Goal: Task Accomplishment & Management: Use online tool/utility

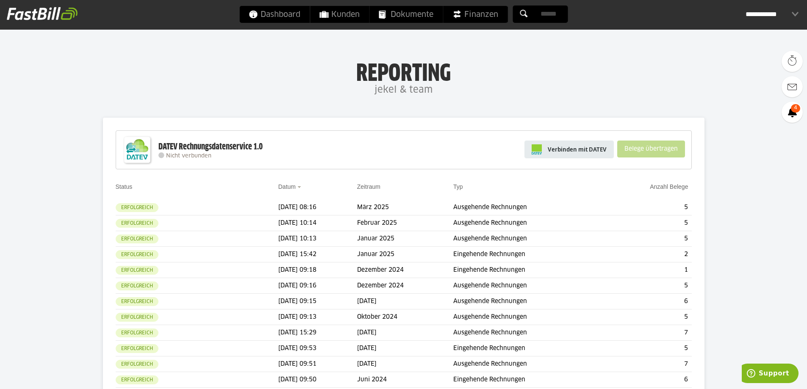
click at [585, 145] on link "Verbinden mit DATEV" at bounding box center [569, 150] width 89 height 18
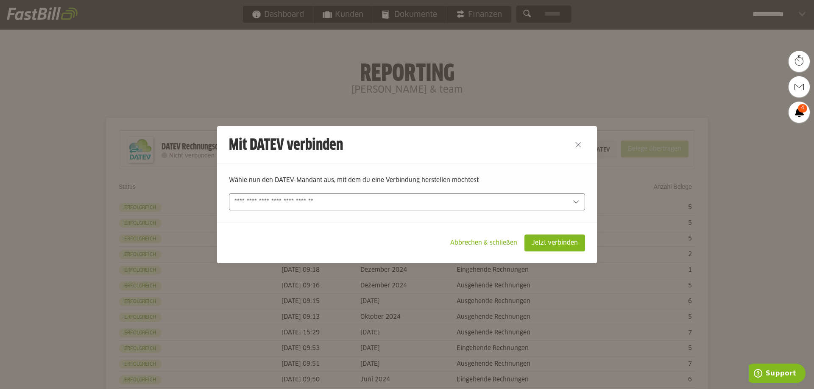
click at [460, 200] on input "text" at bounding box center [400, 201] width 333 height 9
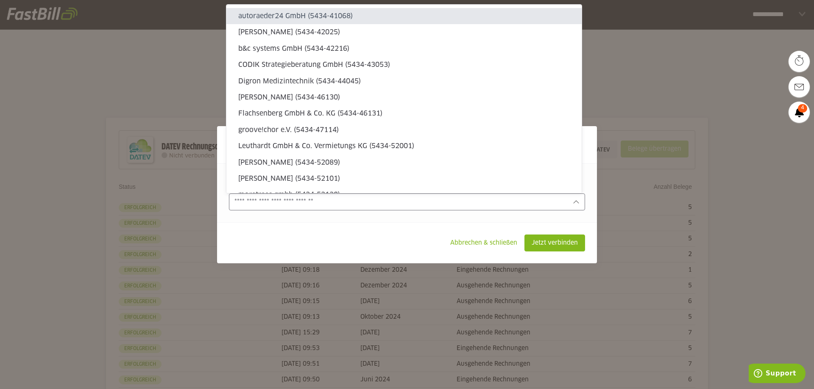
type sl-option "5434-41068"
type sl-option "114848-3"
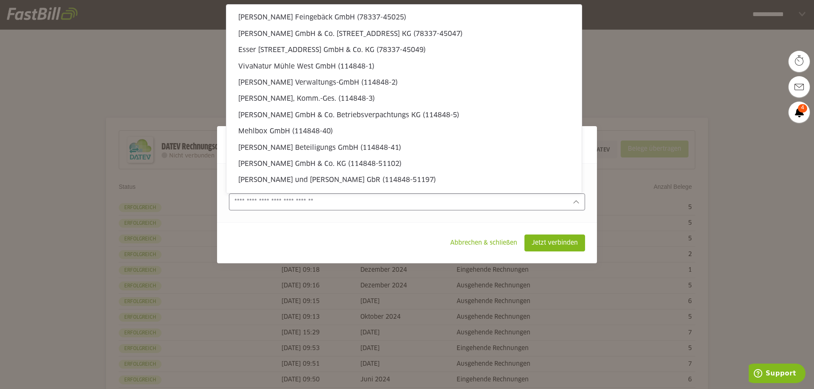
type sl-option "469138-50018"
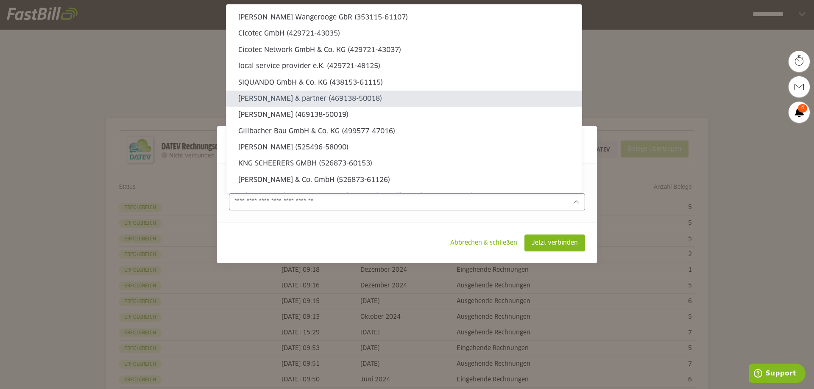
type sl-option "469138-50019"
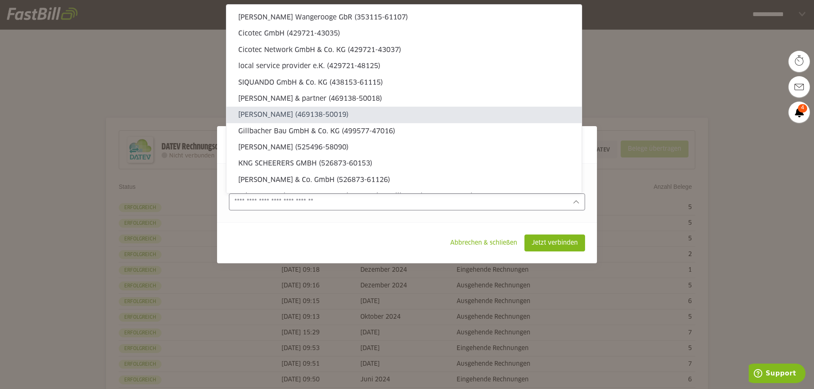
type input "**********"
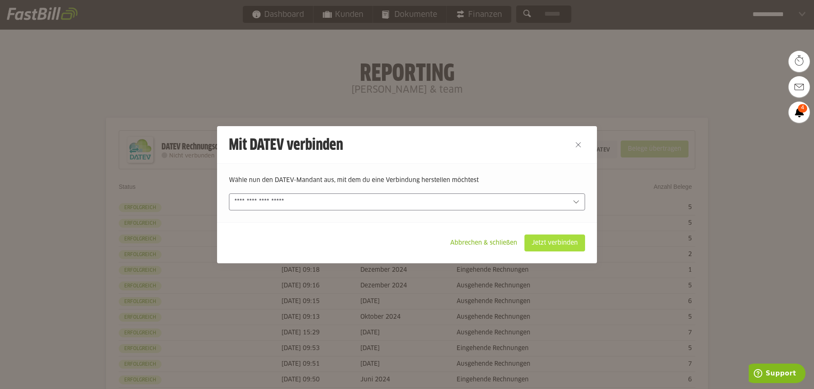
click at [540, 241] on slot "Jetzt verbinden" at bounding box center [555, 243] width 60 height 16
